Goal: Information Seeking & Learning: Learn about a topic

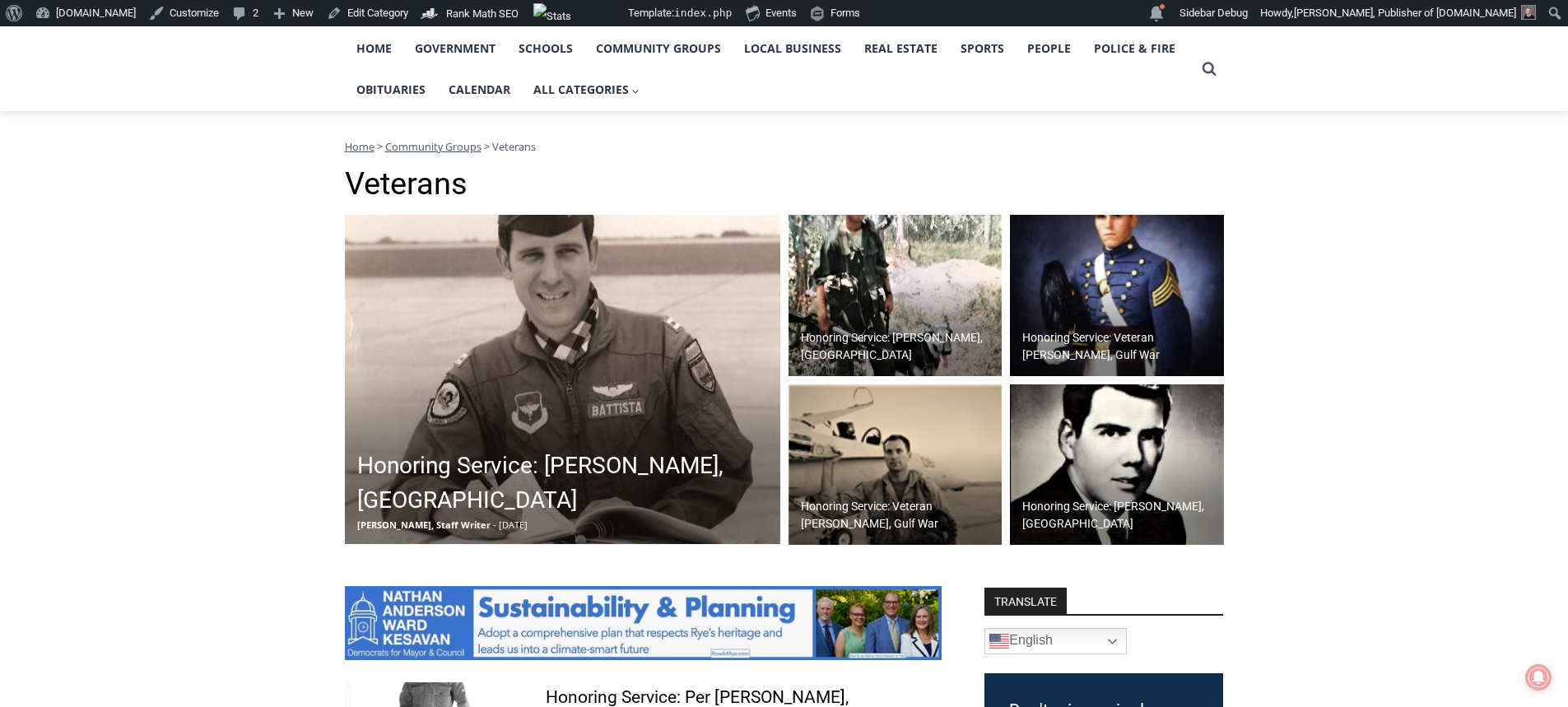
scroll to position [330, 0]
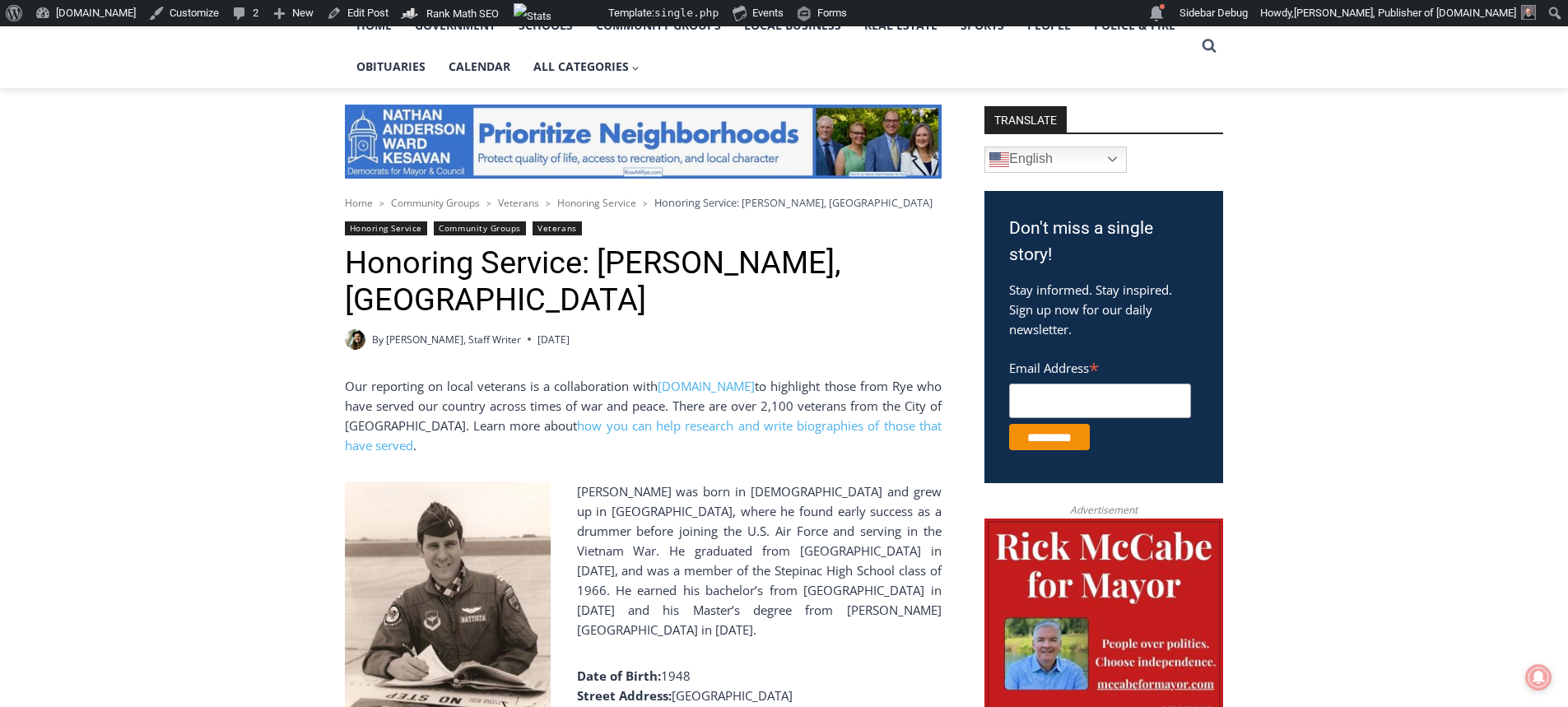
scroll to position [411, 0]
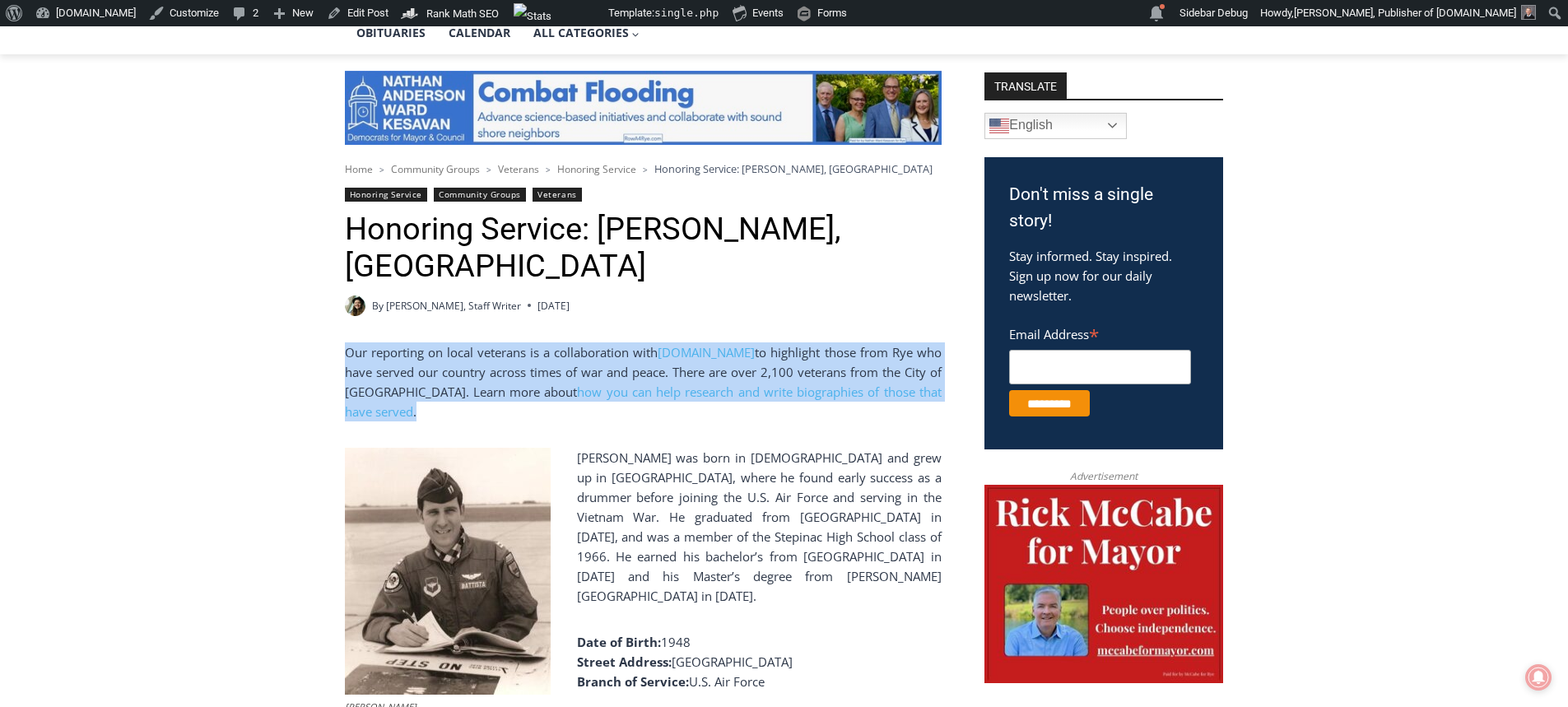
drag, startPoint x: 928, startPoint y: 388, endPoint x: 336, endPoint y: 356, distance: 592.9
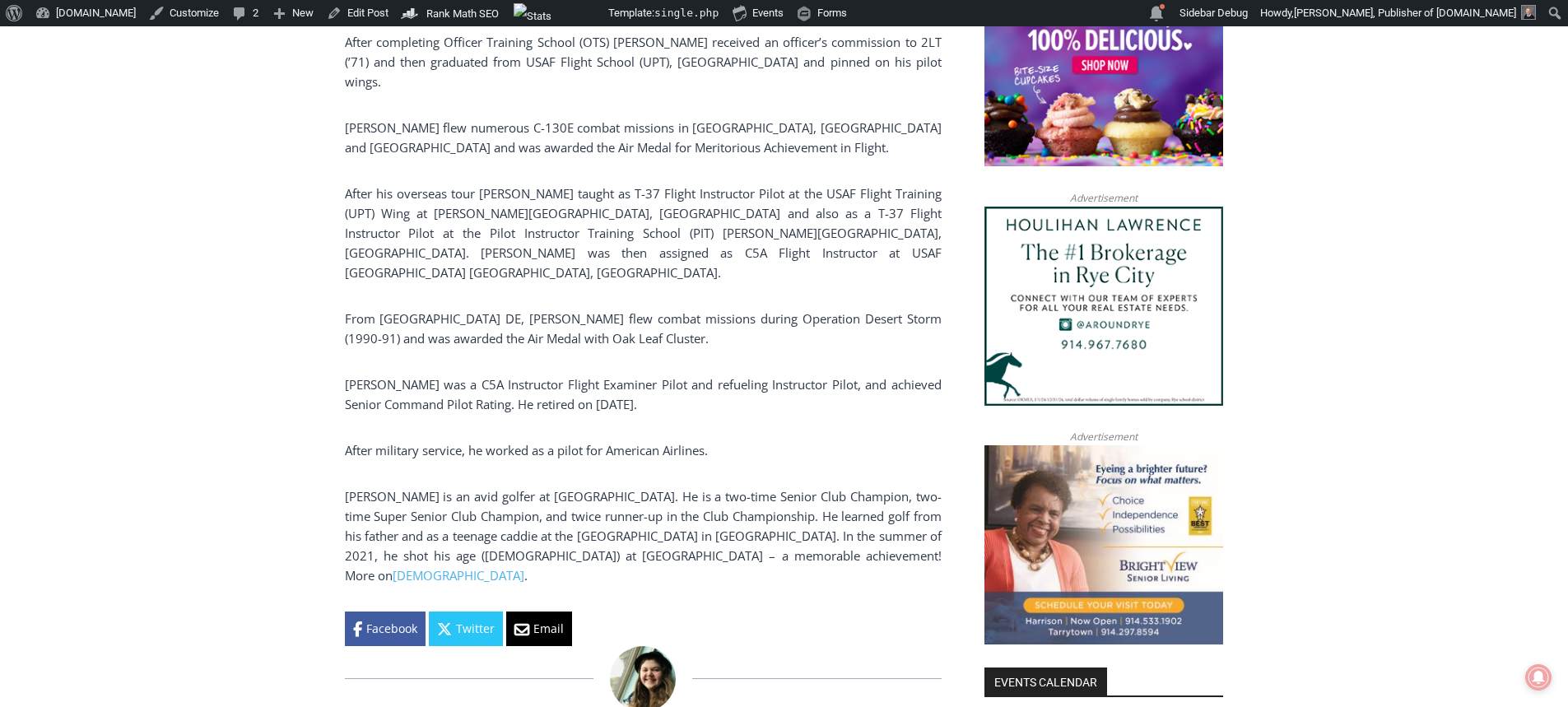
scroll to position [1316, 0]
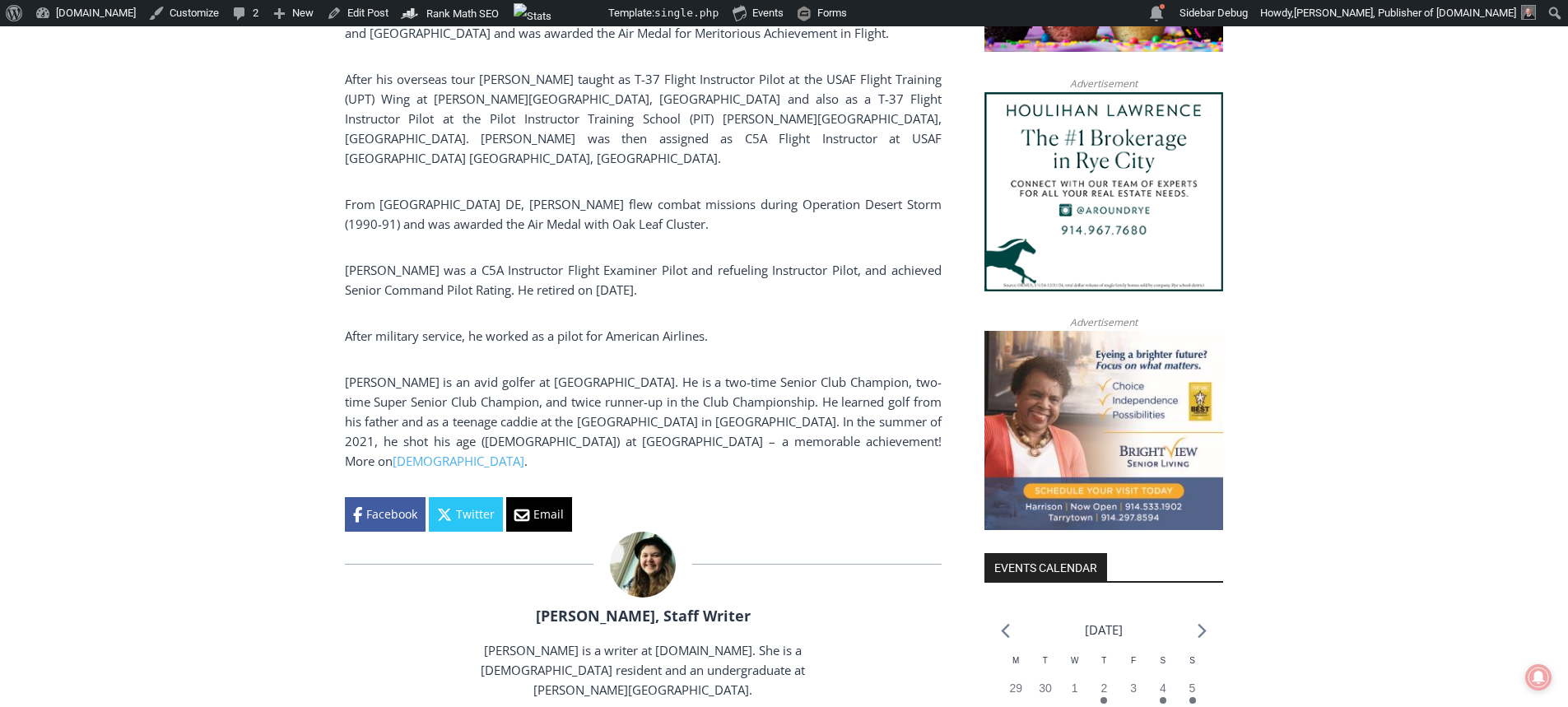
drag, startPoint x: 729, startPoint y: 372, endPoint x: 593, endPoint y: 366, distance: 136.1
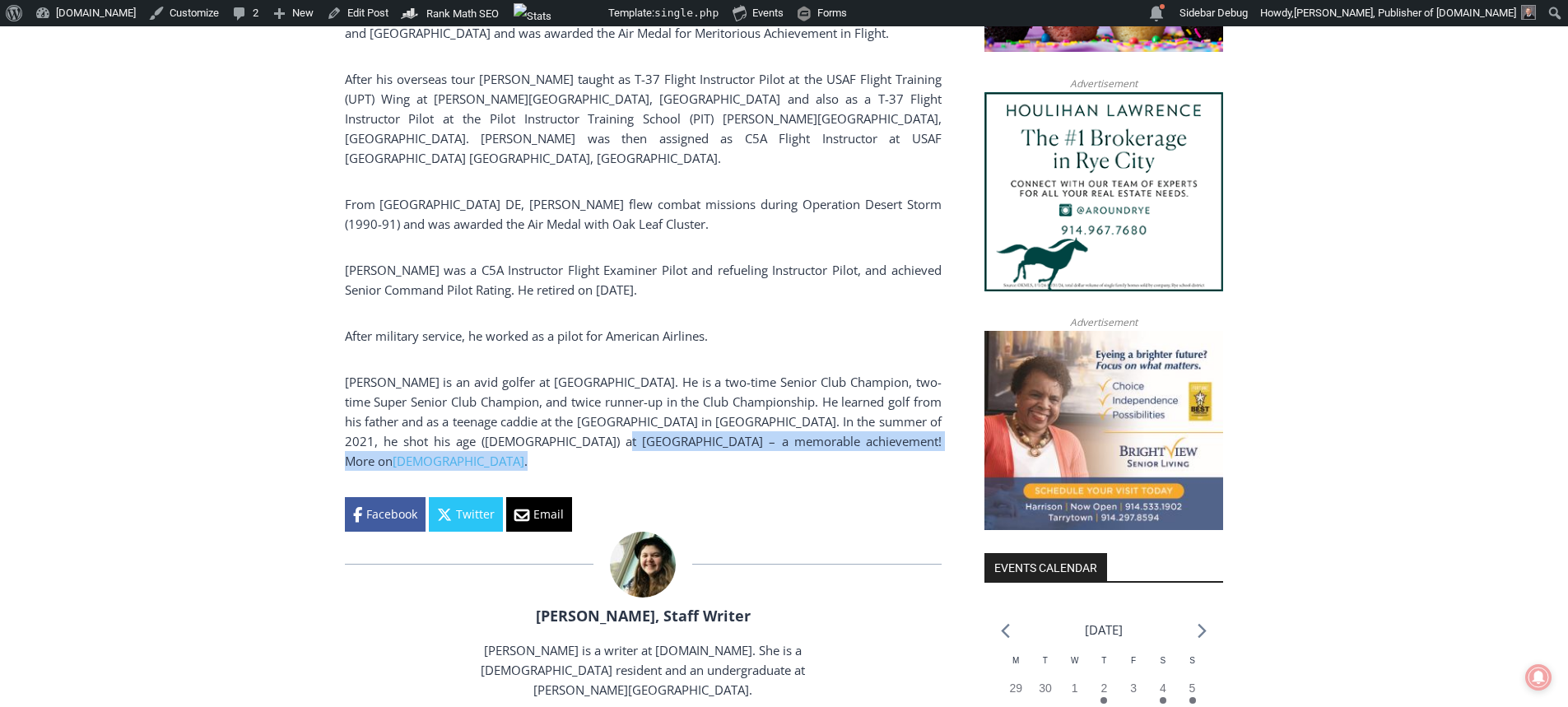
drag, startPoint x: 705, startPoint y: 362, endPoint x: 594, endPoint y: 361, distance: 111.0
click at [594, 372] on p "Battista is an avid golfer at Rye Golf Club. He is a two-time Senior Club Champ…" at bounding box center [643, 421] width 597 height 99
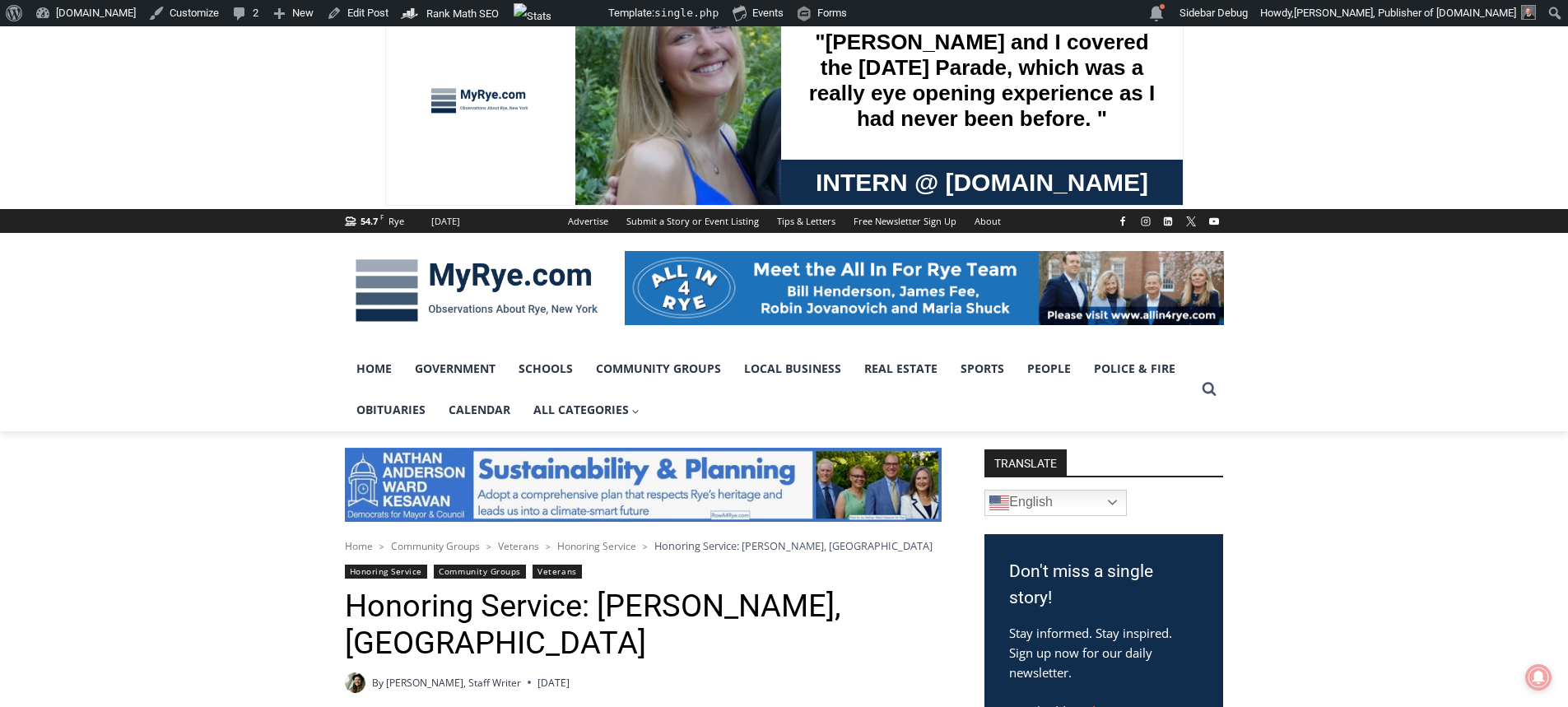
scroll to position [0, 0]
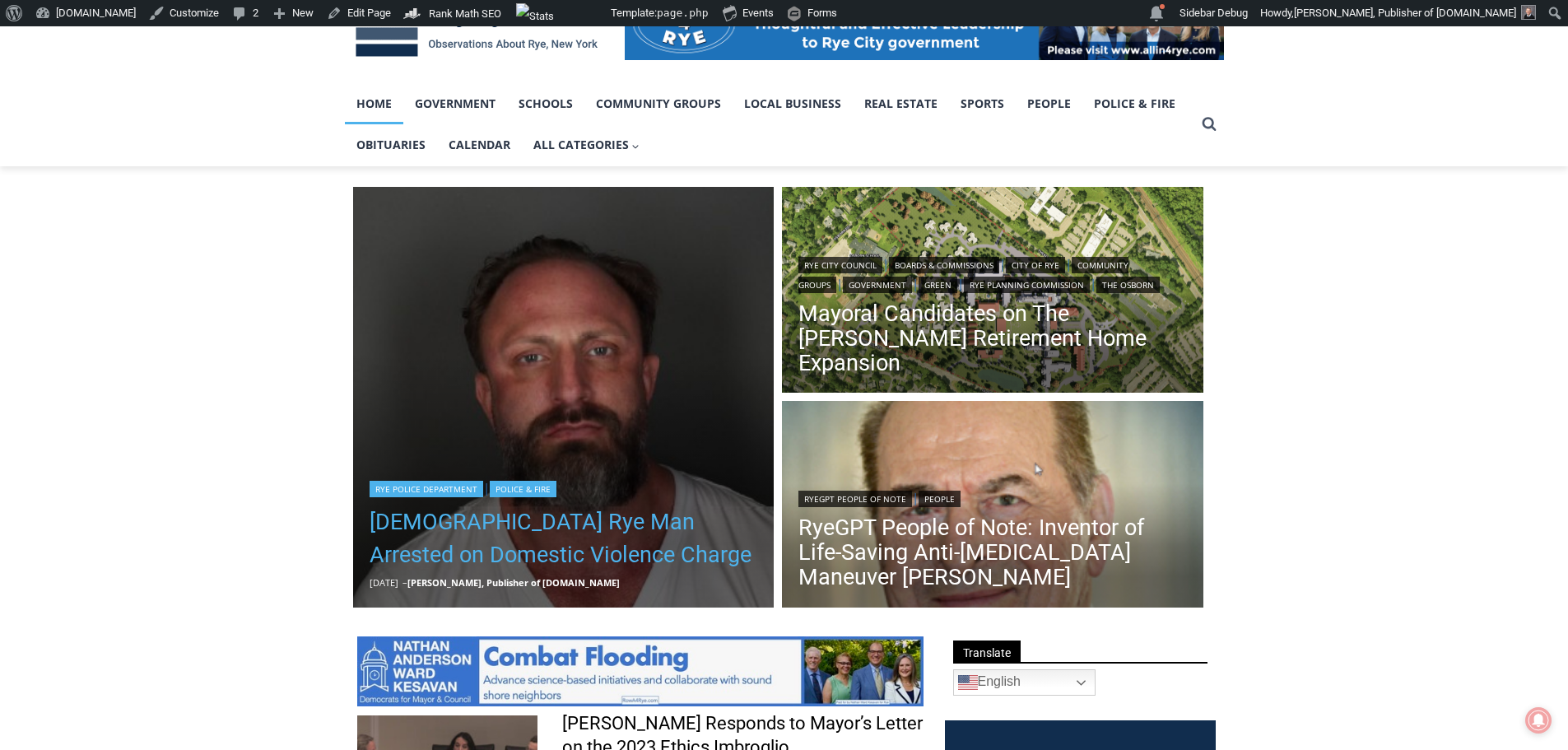
scroll to position [330, 0]
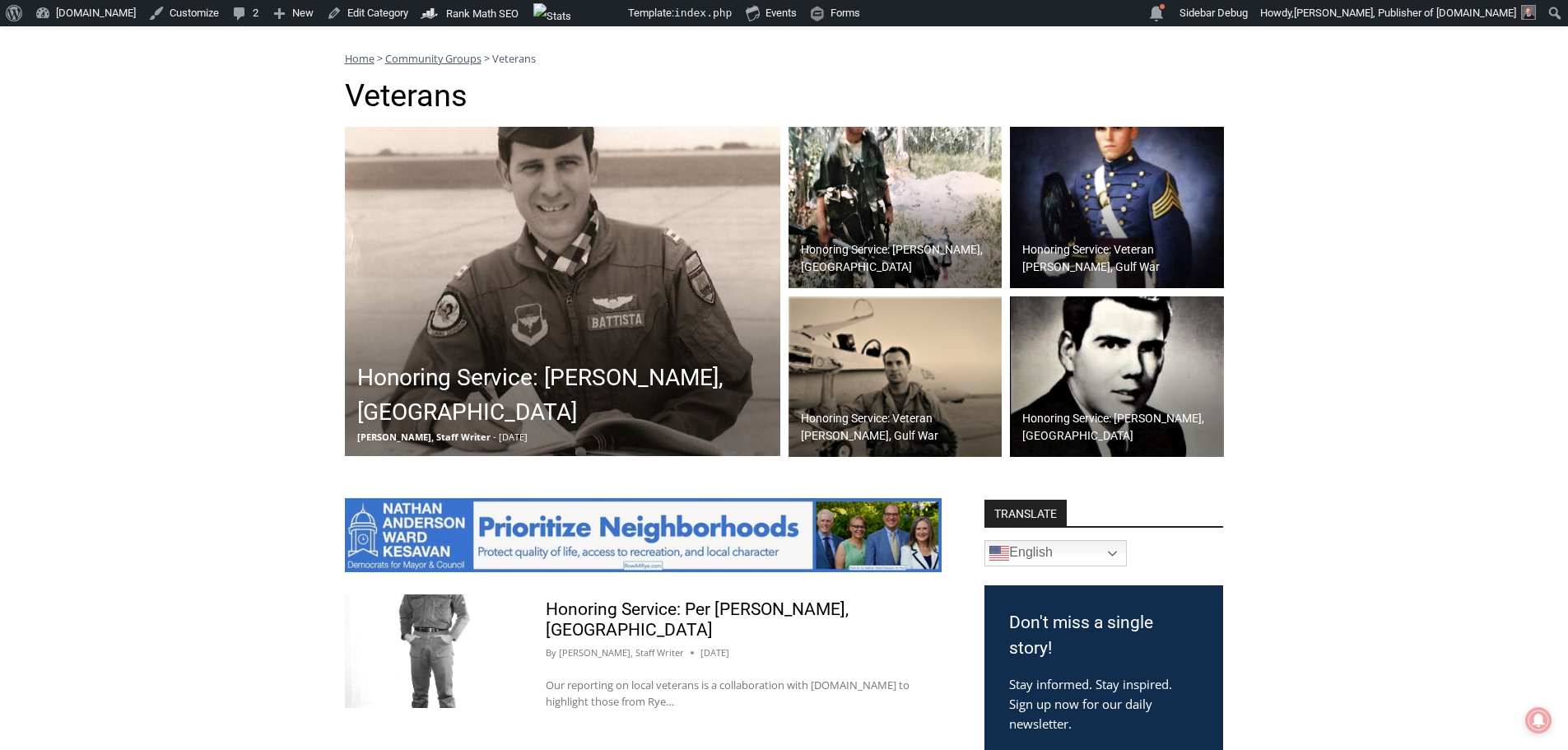
scroll to position [411, 0]
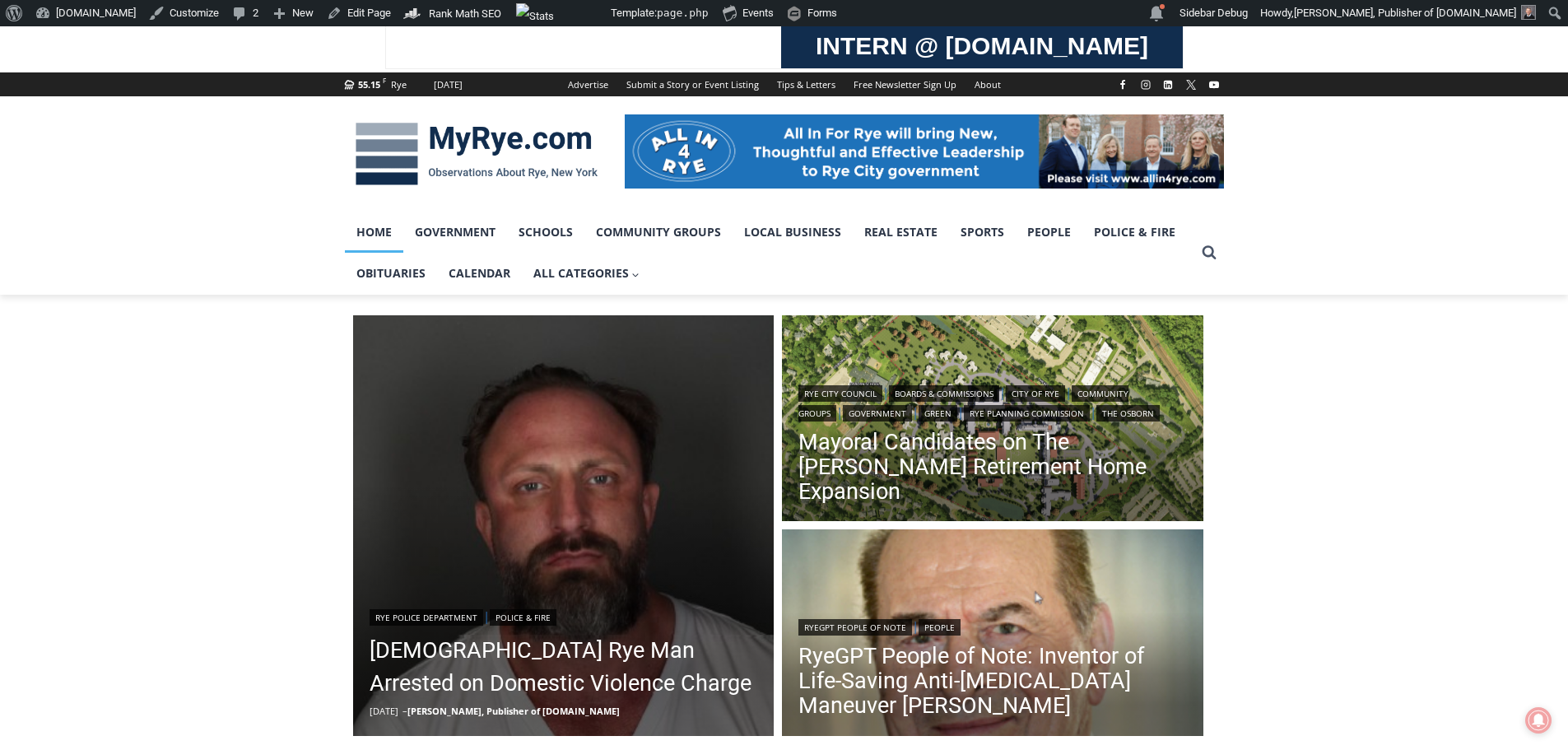
scroll to position [247, 0]
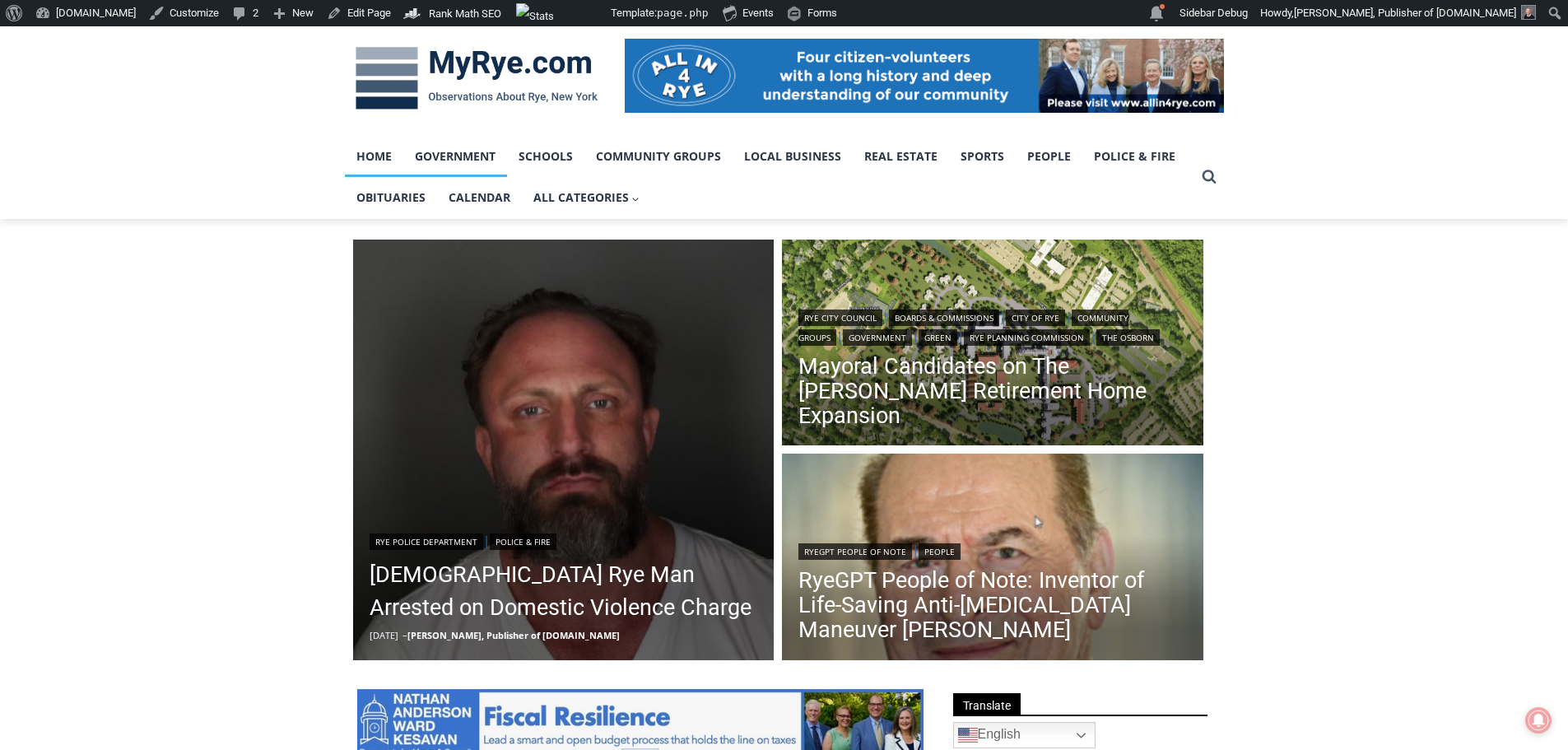
click at [475, 158] on link "Government" at bounding box center [455, 156] width 104 height 41
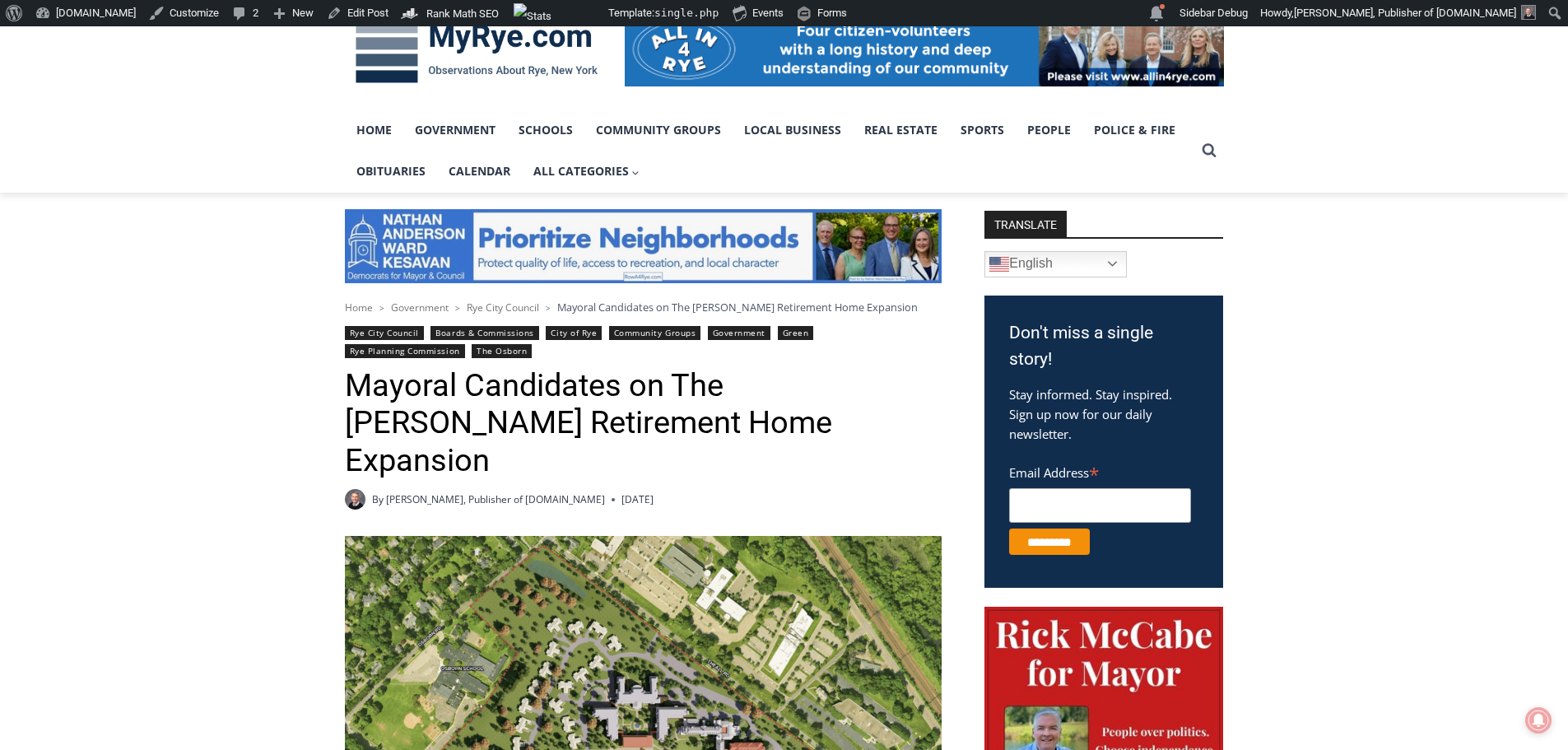
scroll to position [411, 0]
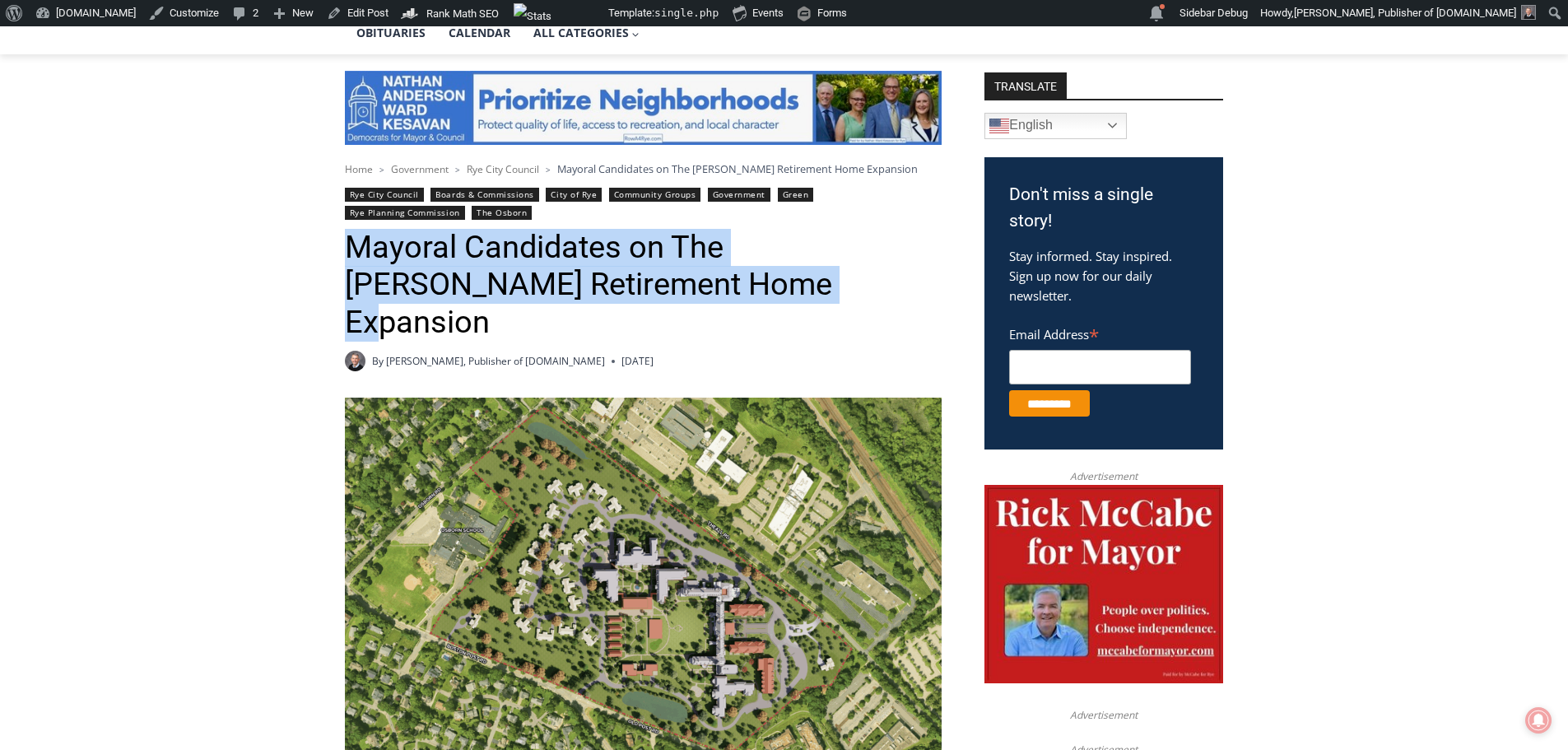
drag, startPoint x: 347, startPoint y: 246, endPoint x: 733, endPoint y: 278, distance: 387.3
click at [733, 278] on h1 "Mayoral Candidates on The [PERSON_NAME] Retirement Home Expansion" at bounding box center [643, 285] width 597 height 113
copy h1 "Mayoral Candidates on The [PERSON_NAME] Retirement Home Expansion"
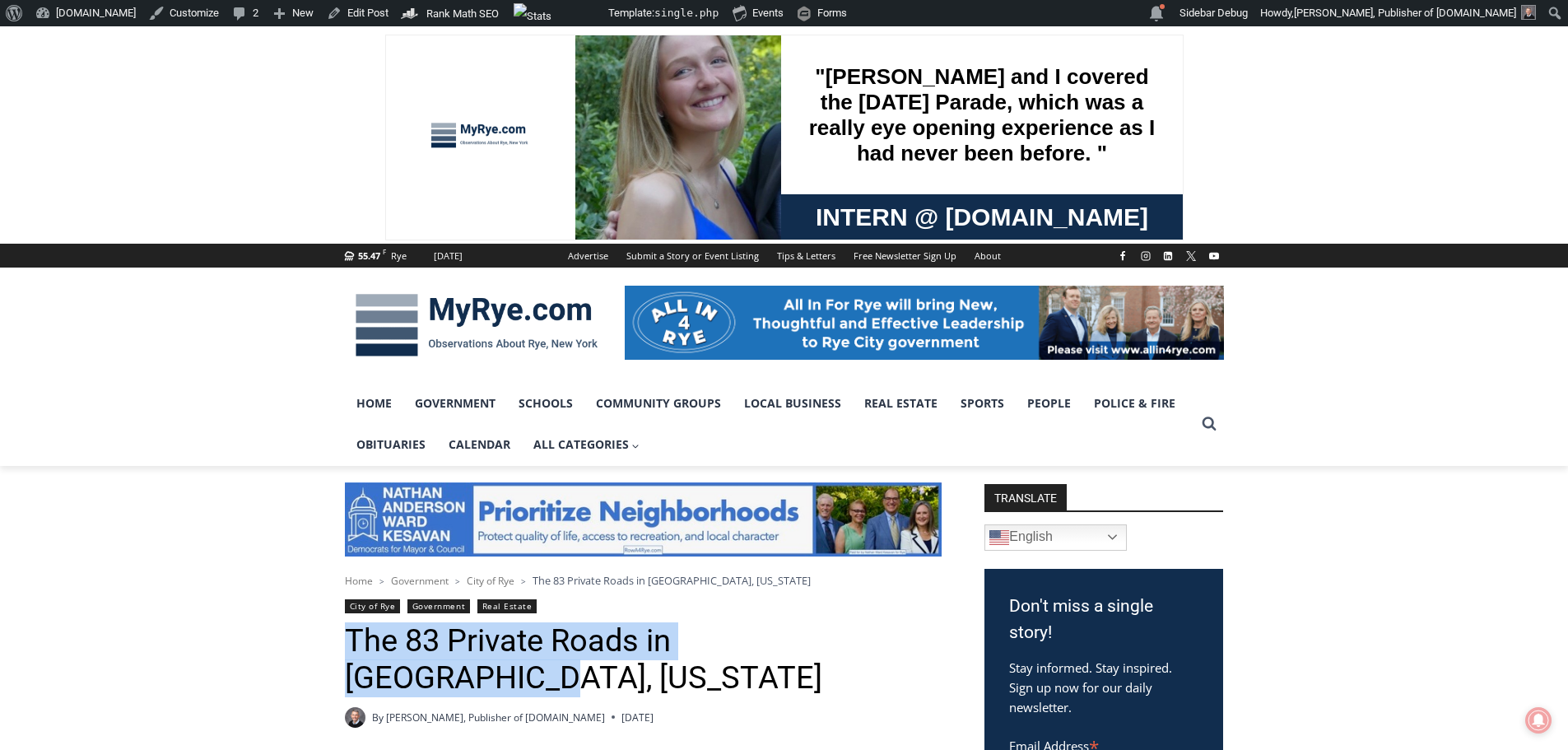
drag, startPoint x: 350, startPoint y: 636, endPoint x: 886, endPoint y: 646, distance: 536.1
click at [886, 646] on h1 "The 83 Private Roads in [GEOGRAPHIC_DATA], [US_STATE]" at bounding box center [643, 659] width 597 height 75
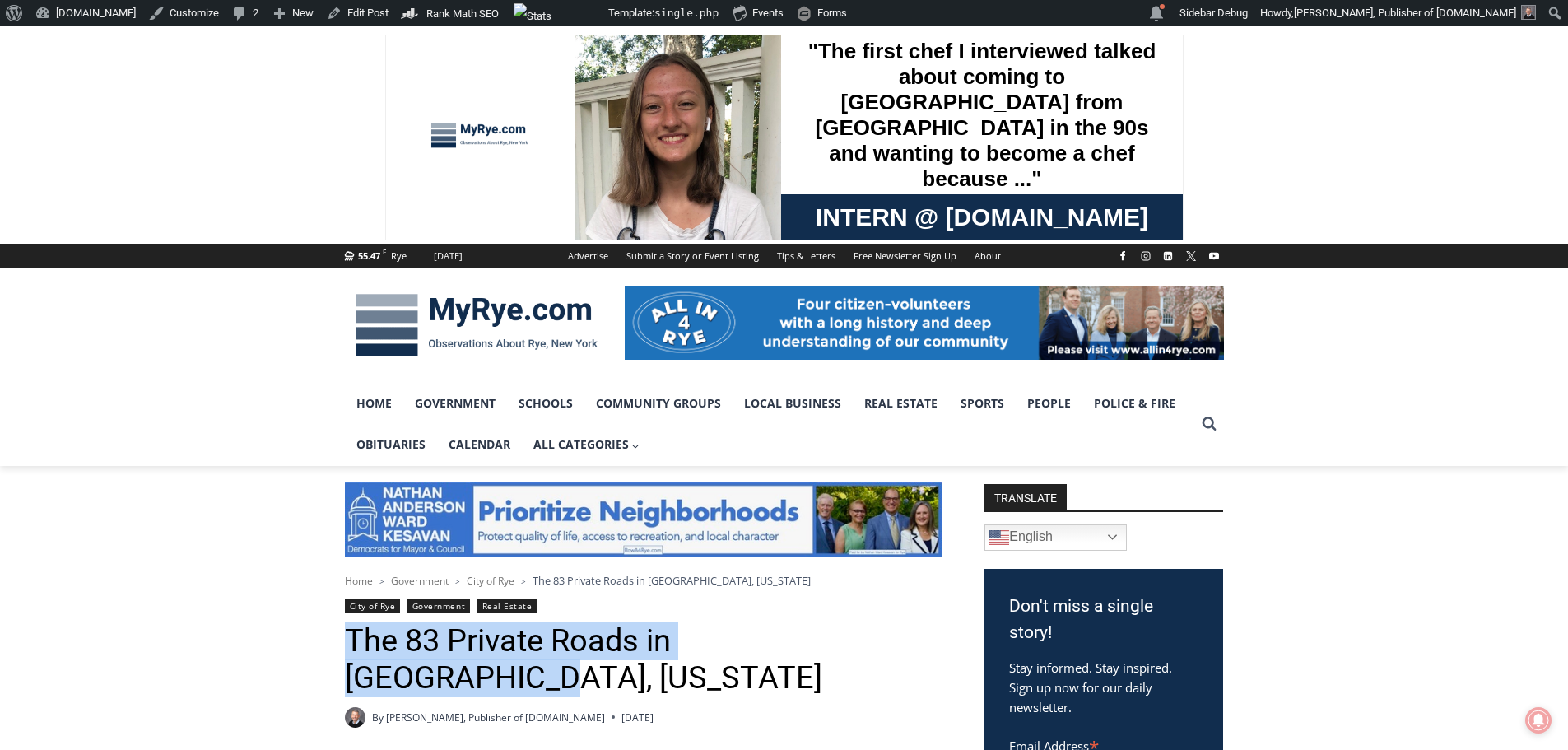
copy h1 "The 83 Private Roads in [GEOGRAPHIC_DATA], [US_STATE]"
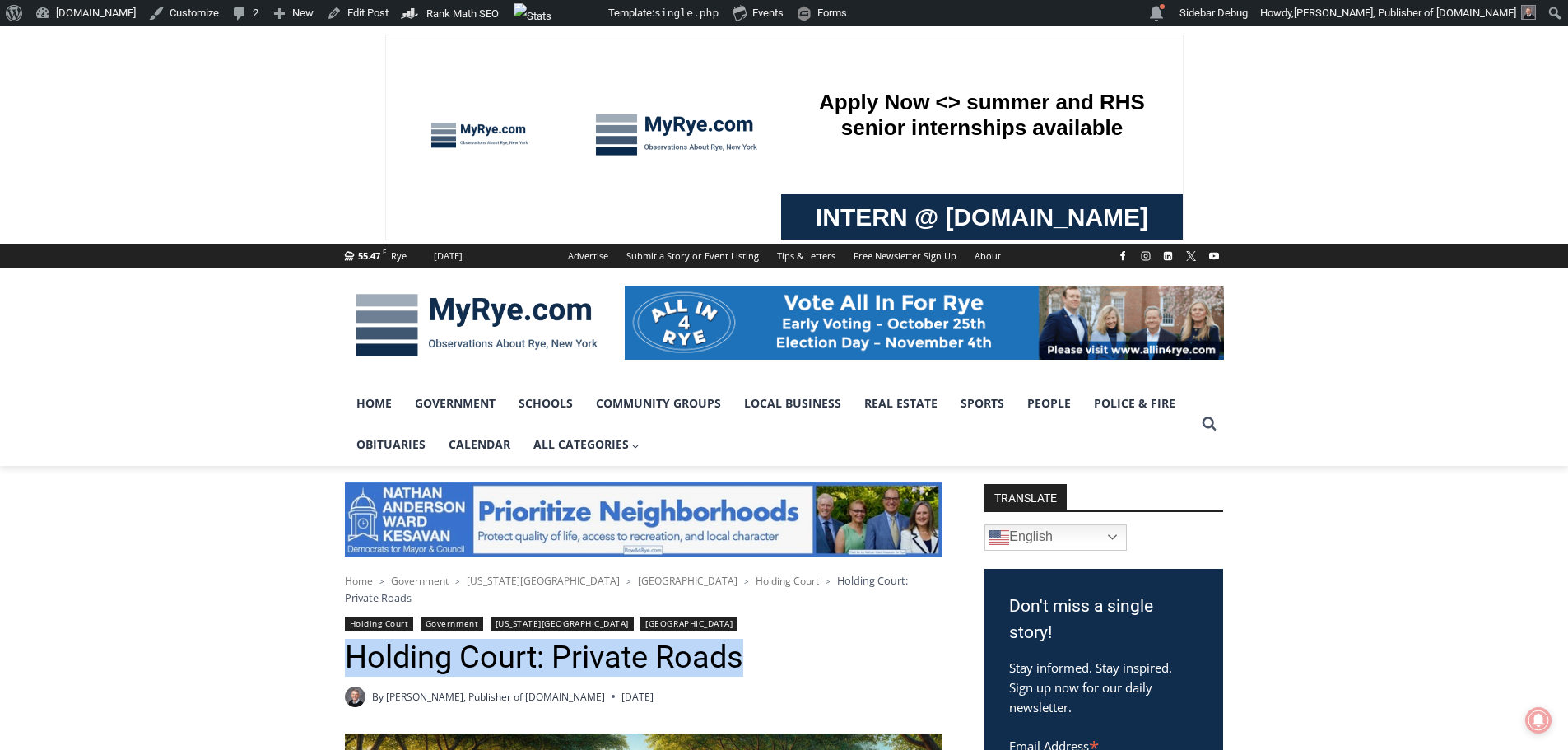
drag, startPoint x: 754, startPoint y: 642, endPoint x: 353, endPoint y: 632, distance: 401.1
click at [353, 639] on h1 "Holding Court: Private Roads" at bounding box center [643, 658] width 597 height 38
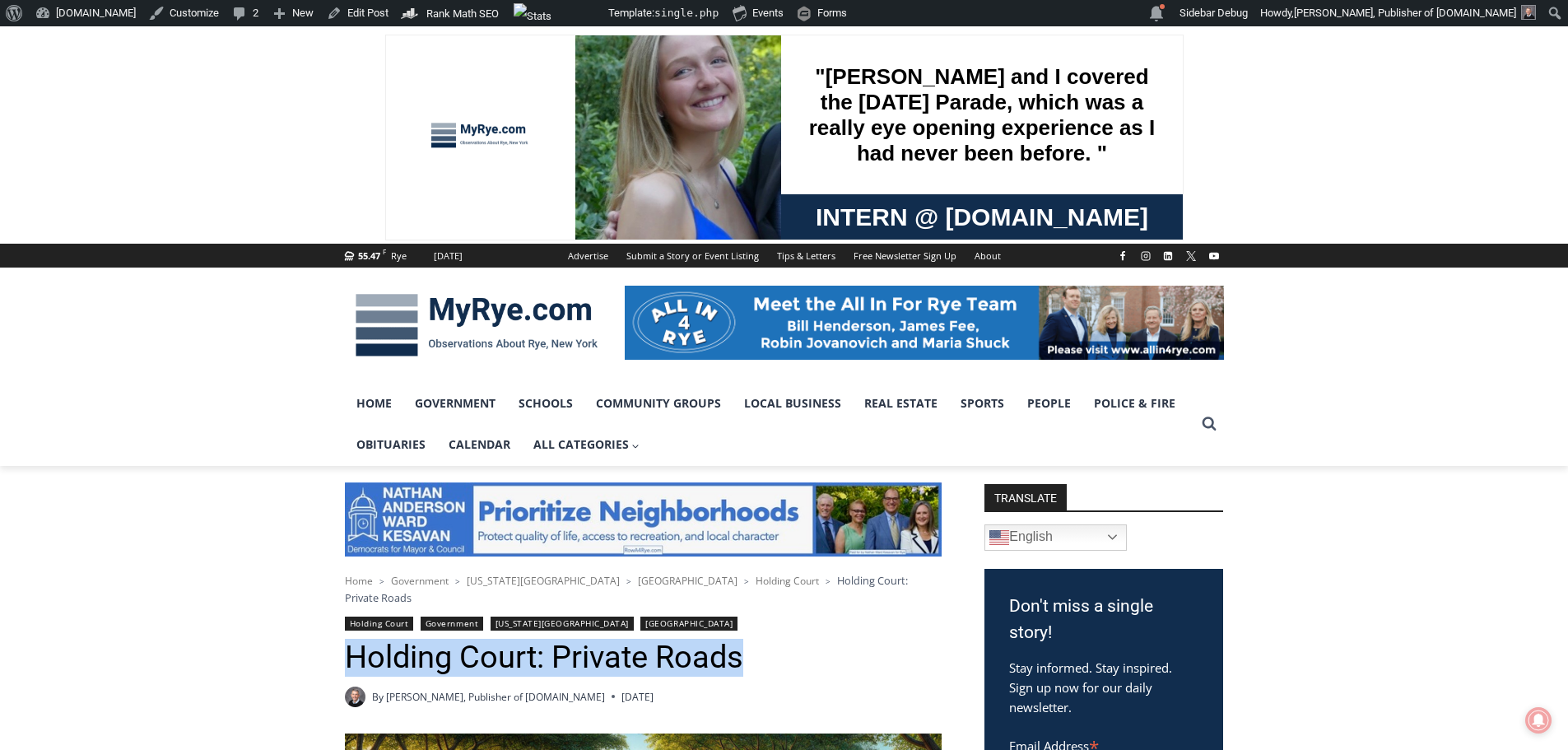
copy h1 "Holding Court: Private Roads"
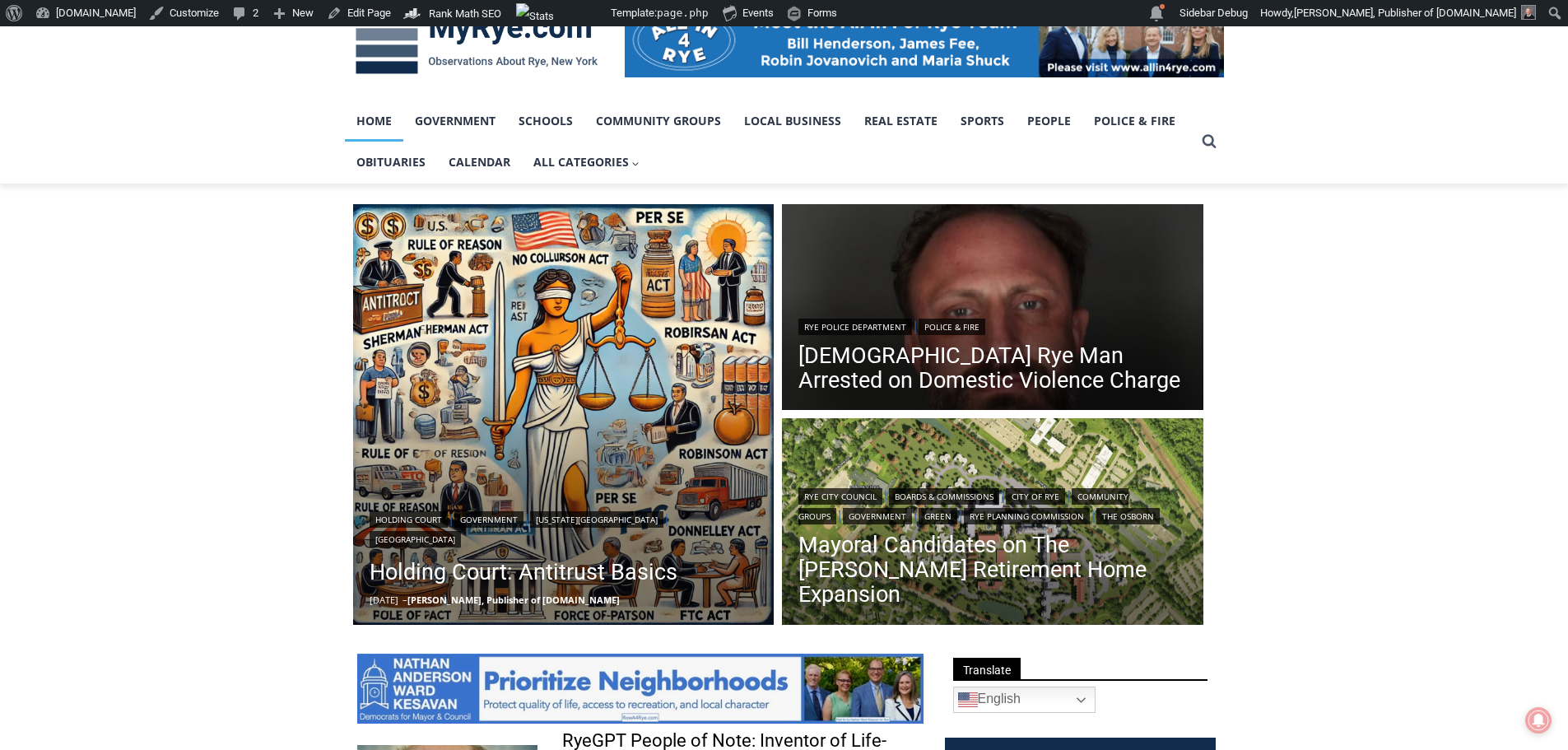
scroll to position [247, 0]
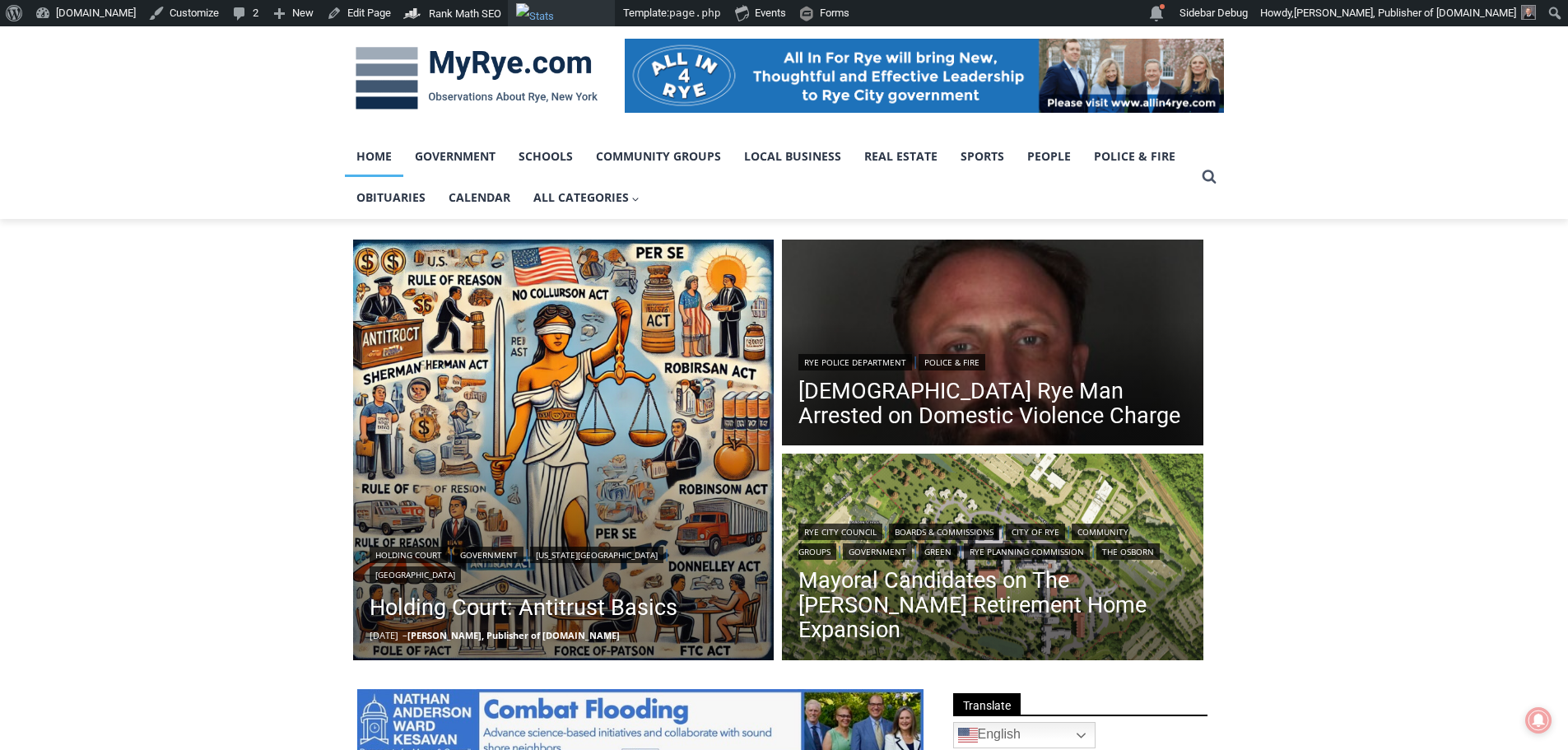
click at [540, 15] on img "Toolbar" at bounding box center [563, 12] width 92 height 20
